Goal: Information Seeking & Learning: Learn about a topic

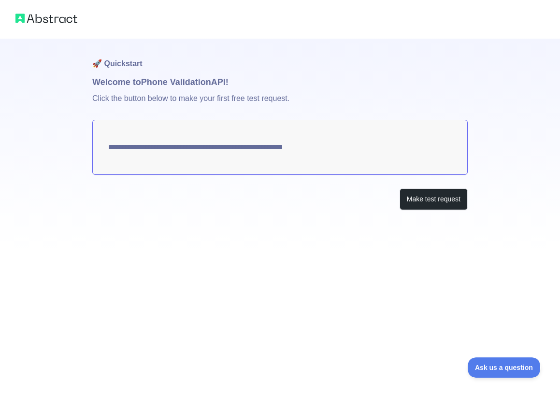
click at [352, 169] on textarea "**********" at bounding box center [279, 147] width 375 height 55
click at [430, 201] on button "Make test request" at bounding box center [433, 199] width 68 height 22
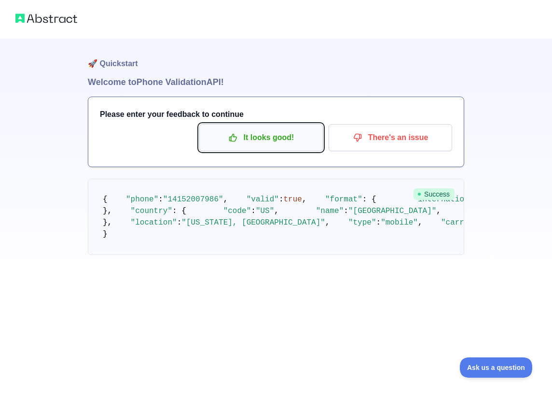
click at [279, 133] on p "It looks good!" at bounding box center [261, 137] width 109 height 16
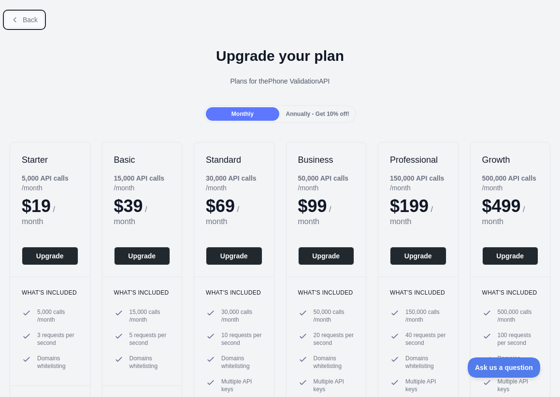
click at [22, 23] on button "Back" at bounding box center [24, 20] width 39 height 16
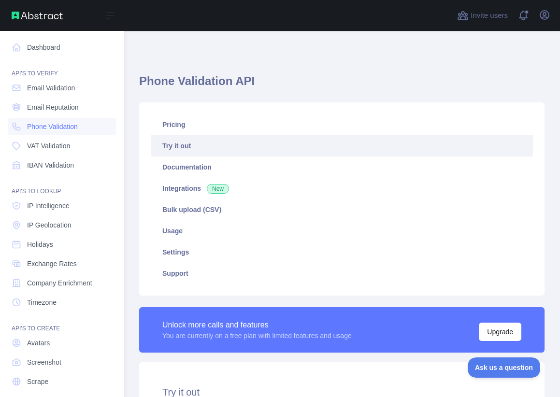
drag, startPoint x: 68, startPoint y: 121, endPoint x: 200, endPoint y: 140, distance: 133.1
click at [68, 121] on link "Phone Validation" at bounding box center [62, 126] width 108 height 17
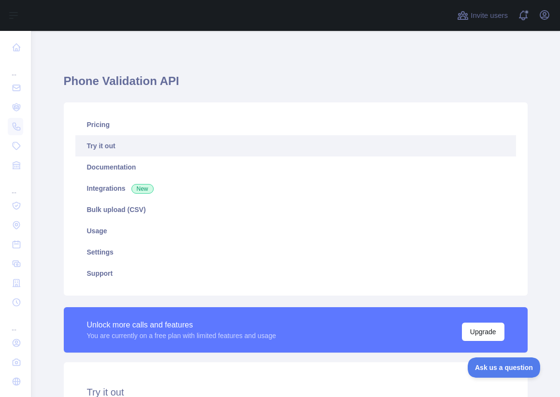
click at [188, 146] on link "Try it out" at bounding box center [295, 145] width 440 height 21
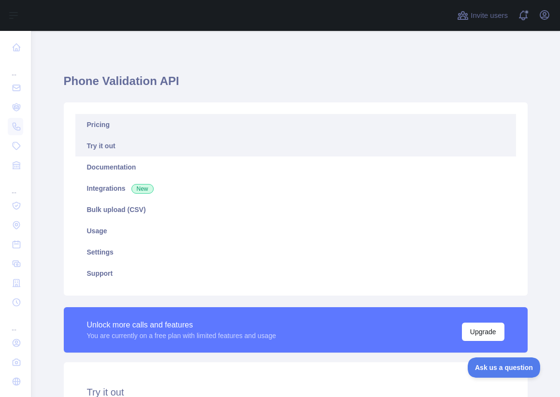
click at [138, 126] on link "Pricing" at bounding box center [295, 124] width 440 height 21
click at [204, 141] on link "Try it out" at bounding box center [295, 145] width 440 height 21
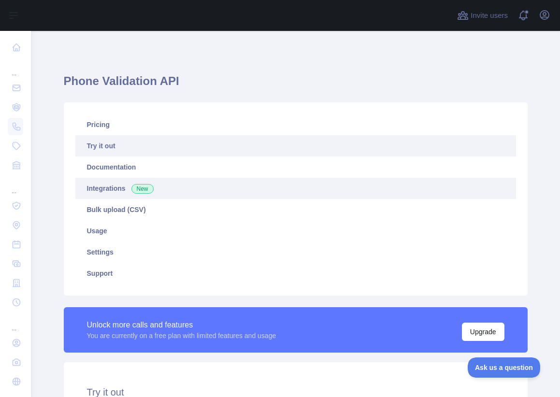
scroll to position [266, 0]
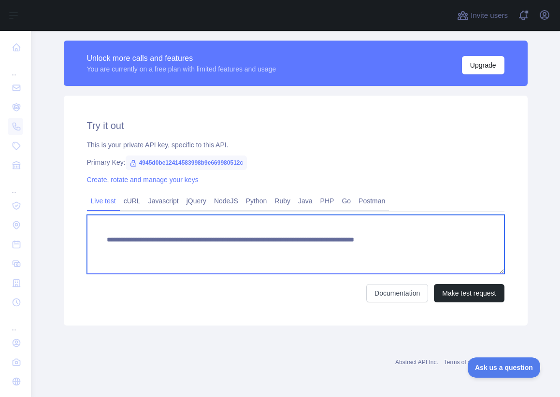
drag, startPoint x: 460, startPoint y: 239, endPoint x: 85, endPoint y: 239, distance: 374.1
click at [87, 239] on textarea "**********" at bounding box center [295, 244] width 417 height 59
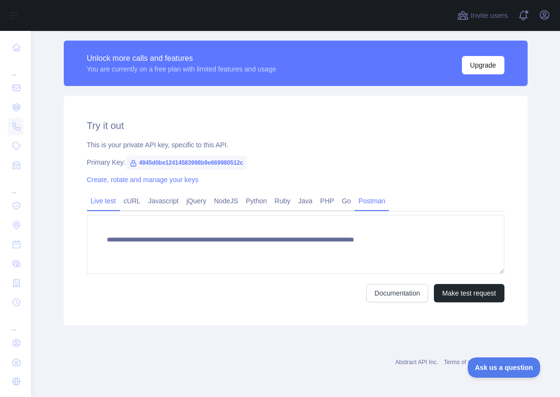
click at [371, 207] on link "Postman" at bounding box center [371, 200] width 34 height 15
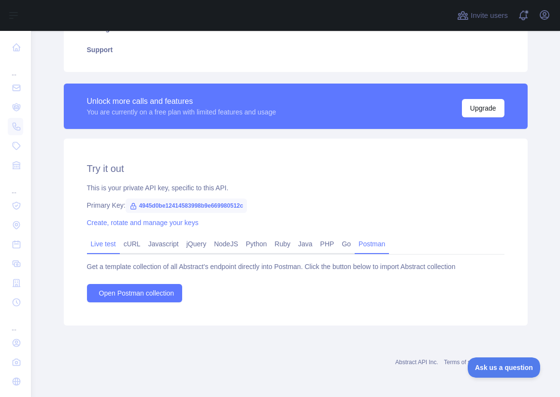
click at [98, 247] on link "Live test" at bounding box center [103, 243] width 33 height 15
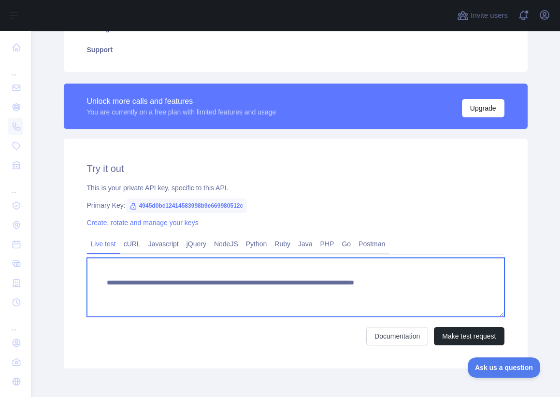
drag, startPoint x: 483, startPoint y: 283, endPoint x: 31, endPoint y: 284, distance: 451.9
click at [33, 286] on main "**********" at bounding box center [295, 214] width 529 height 366
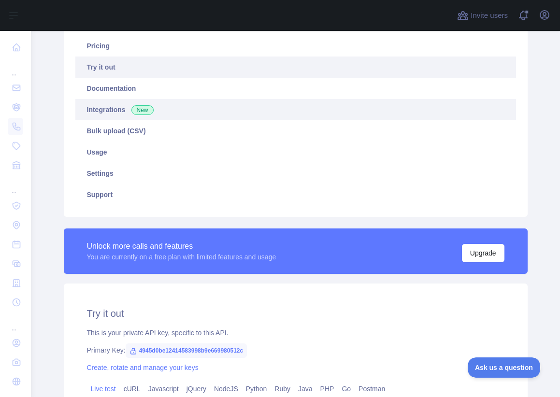
scroll to position [0, 0]
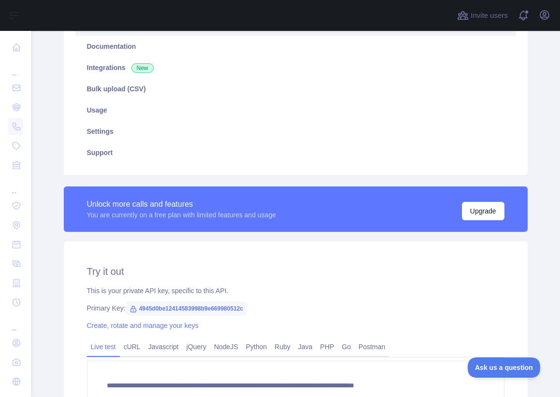
scroll to position [218, 0]
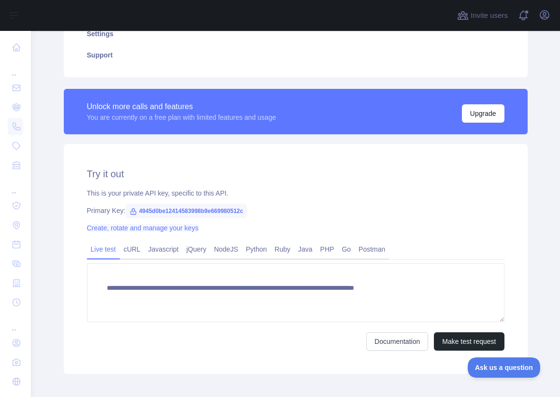
click at [141, 229] on link "Create, rotate and manage your keys" at bounding box center [143, 228] width 112 height 8
